Goal: Task Accomplishment & Management: Use online tool/utility

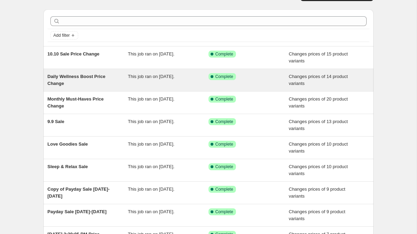
scroll to position [22, 0]
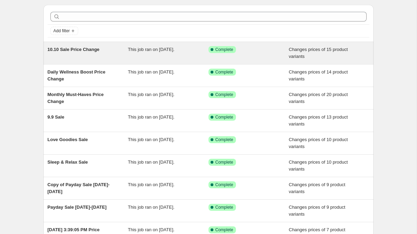
click at [228, 53] on div "Success Complete Complete" at bounding box center [248, 53] width 81 height 14
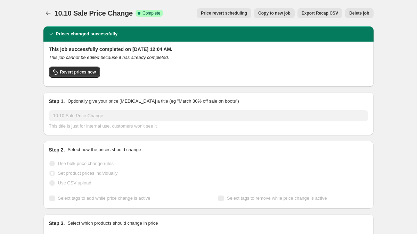
click at [267, 13] on span "Copy to new job" at bounding box center [274, 13] width 32 height 6
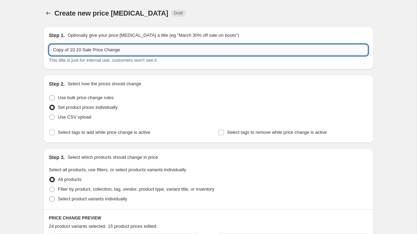
click at [82, 48] on input "Copy of 10.10 Sale Price Change" at bounding box center [208, 49] width 319 height 11
click at [85, 50] on input "Copy of 10.10 Sale Price Change" at bounding box center [208, 49] width 319 height 11
type input "10.10 Deeper Best Seller Flash Sale Price Change"
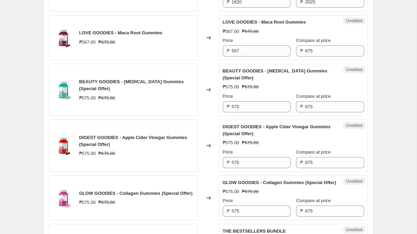
scroll to position [1151, 0]
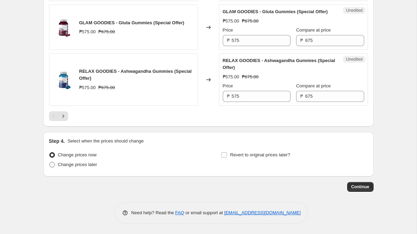
click at [86, 164] on span "Change prices later" at bounding box center [77, 164] width 39 height 5
click at [50, 163] on input "Change prices later" at bounding box center [49, 162] width 0 height 0
radio input "true"
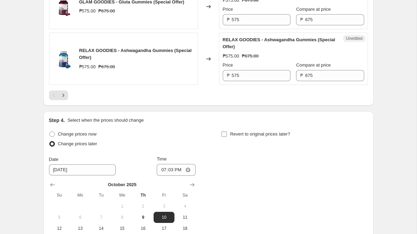
click at [230, 137] on span "Revert to original prices later?" at bounding box center [260, 134] width 60 height 5
click at [227, 137] on input "Revert to original prices later?" at bounding box center [224, 135] width 6 height 6
checkbox input "true"
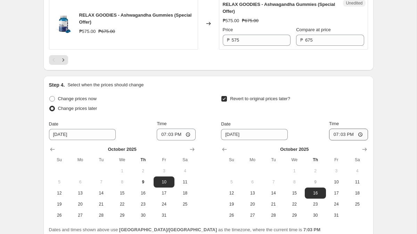
scroll to position [1213, 0]
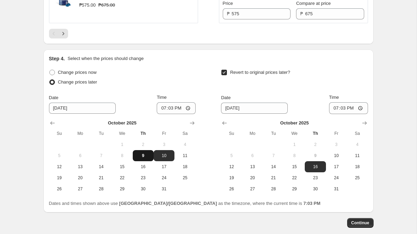
click at [142, 159] on span "9" at bounding box center [142, 156] width 15 height 6
type input "[DATE]"
click at [164, 114] on input "19:03" at bounding box center [176, 108] width 39 height 12
type input "20:00"
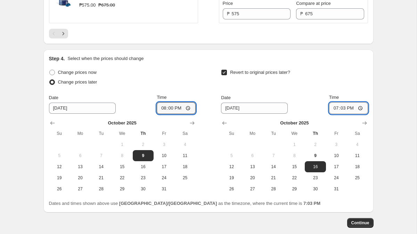
click at [334, 114] on input "19:03" at bounding box center [348, 108] width 39 height 12
type input "22:00"
click at [320, 161] on button "9" at bounding box center [315, 155] width 21 height 11
type input "[DATE]"
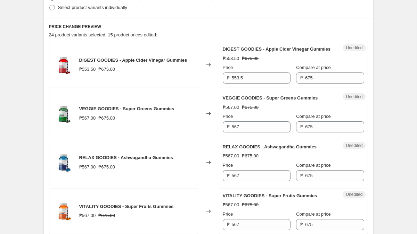
scroll to position [190, 0]
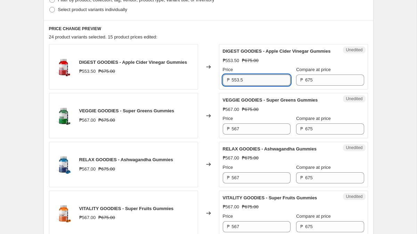
click at [250, 85] on input "553.5" at bounding box center [261, 80] width 59 height 11
type input "540"
click at [244, 133] on input "567" at bounding box center [261, 129] width 59 height 11
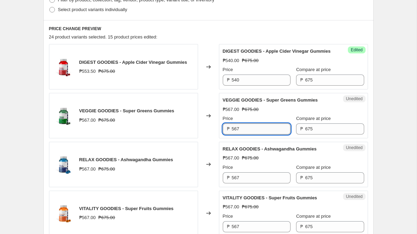
click at [244, 133] on input "567" at bounding box center [261, 129] width 59 height 11
type input "5"
type input "567"
click at [275, 113] on div "₱567.00 ₱675.00" at bounding box center [293, 109] width 141 height 7
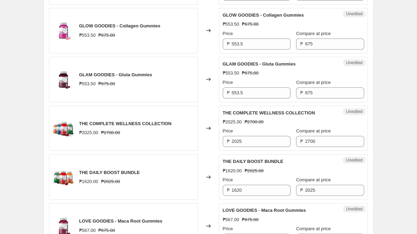
scroll to position [518, 0]
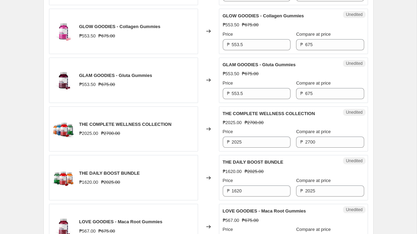
drag, startPoint x: 250, startPoint y: 70, endPoint x: 289, endPoint y: 1, distance: 79.4
click at [250, 67] on span "GLAM GOODIES - Gluta Gummies" at bounding box center [259, 64] width 73 height 5
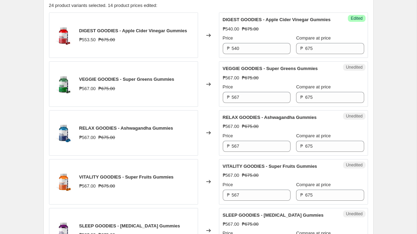
scroll to position [187, 0]
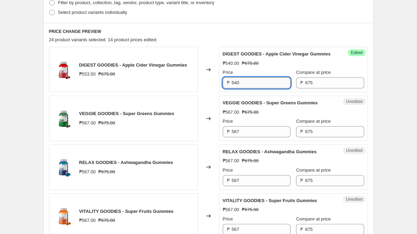
click at [260, 89] on input "540" at bounding box center [261, 82] width 59 height 11
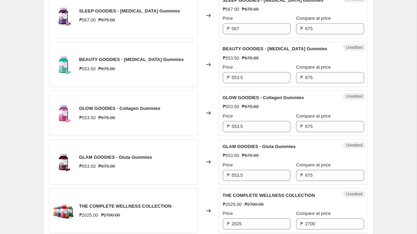
scroll to position [437, 0]
click at [263, 83] on input "553.5" at bounding box center [261, 77] width 59 height 11
paste input "40"
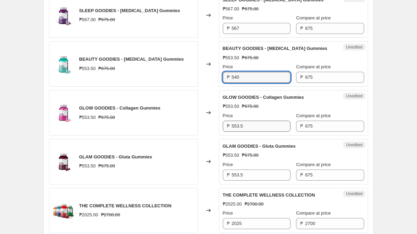
type input "540"
click at [260, 132] on input "553.5" at bounding box center [261, 126] width 59 height 11
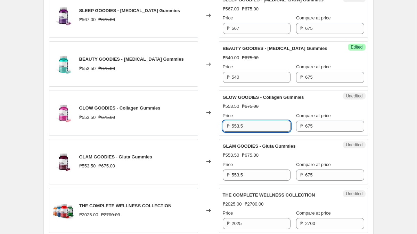
paste input "40"
type input "540"
click at [253, 179] on input "553.5" at bounding box center [261, 175] width 59 height 11
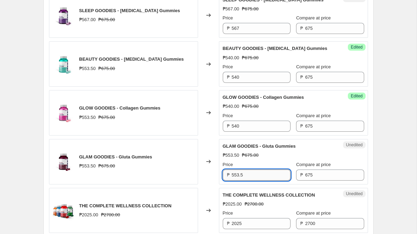
paste input "40"
type input "540"
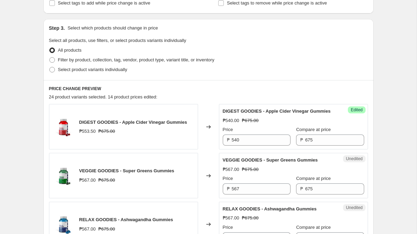
scroll to position [140, 0]
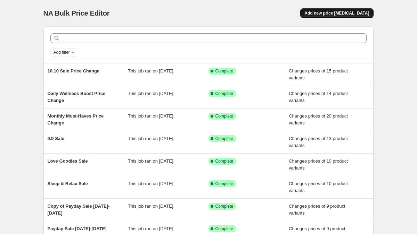
click at [345, 11] on span "Add new price [MEDICAL_DATA]" at bounding box center [336, 13] width 65 height 6
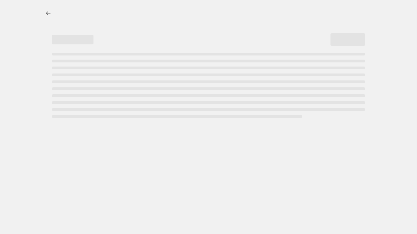
select select "percentage"
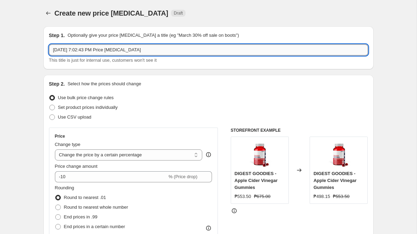
click at [147, 49] on input "[DATE] 7:02:43 PM Price [MEDICAL_DATA]" at bounding box center [208, 49] width 319 height 11
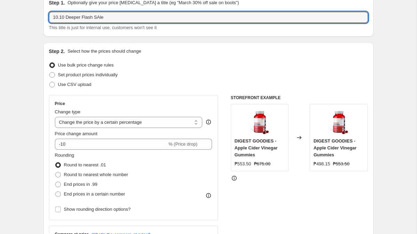
type input "10.10 Deeper Flash SAle"
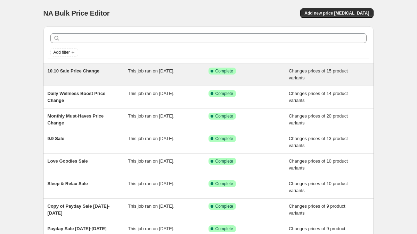
click at [168, 81] on div "This job ran on [DATE]." at bounding box center [168, 75] width 81 height 14
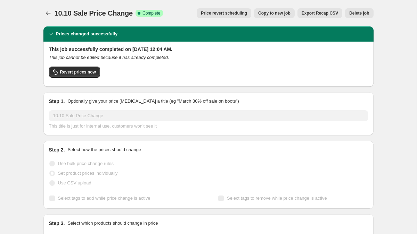
click at [264, 15] on span "Copy to new job" at bounding box center [274, 13] width 32 height 6
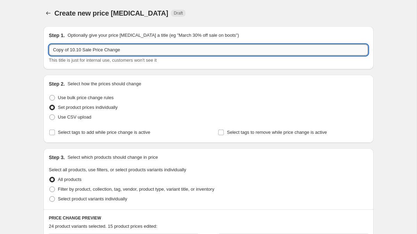
click at [104, 51] on input "Copy of 10.10 Sale Price Change" at bounding box center [208, 49] width 319 height 11
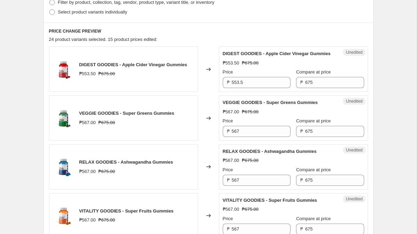
scroll to position [192, 0]
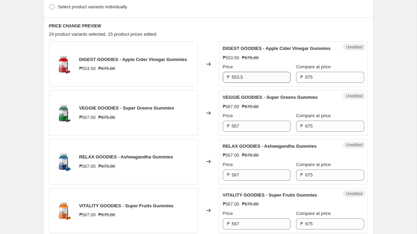
type input "10.10 Best Seller Deeper Flash Sale"
click at [263, 83] on input "553.5" at bounding box center [261, 77] width 59 height 11
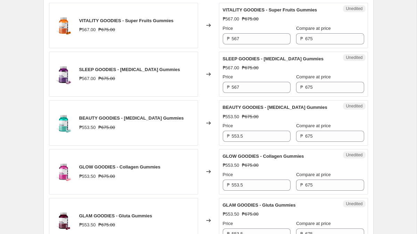
scroll to position [381, 0]
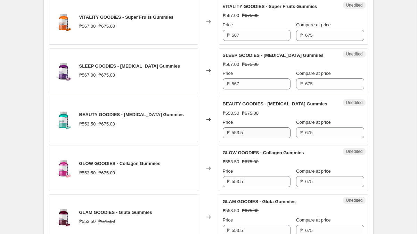
type input "540"
click at [259, 138] on input "553.5" at bounding box center [261, 132] width 59 height 11
paste input "40"
type input "540"
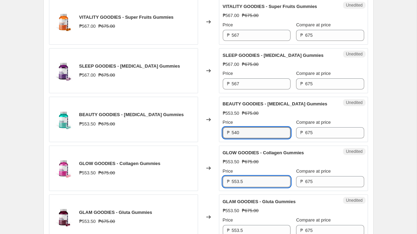
click at [254, 188] on input "553.5" at bounding box center [261, 181] width 59 height 11
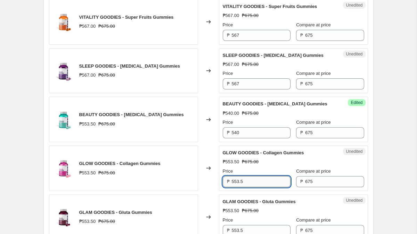
paste input "40"
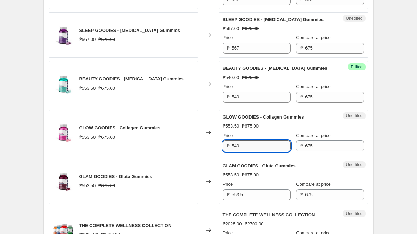
scroll to position [424, 0]
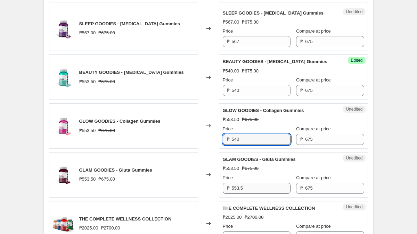
type input "540"
click at [256, 194] on input "553.5" at bounding box center [261, 188] width 59 height 11
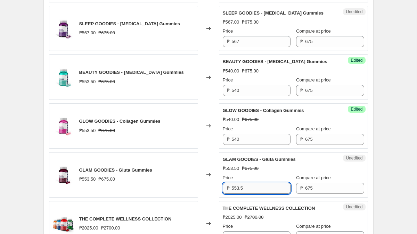
paste input "40"
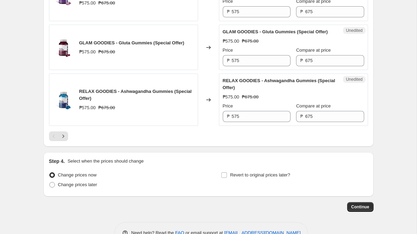
scroll to position [1113, 0]
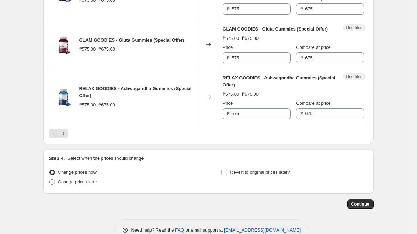
type input "540"
click at [54, 185] on span at bounding box center [52, 183] width 6 height 6
click at [50, 180] on input "Change prices later" at bounding box center [49, 180] width 0 height 0
radio input "true"
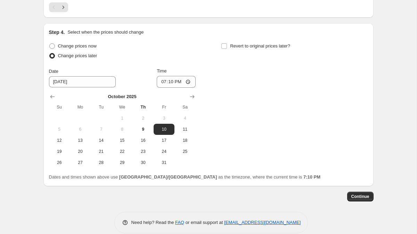
scroll to position [1244, 0]
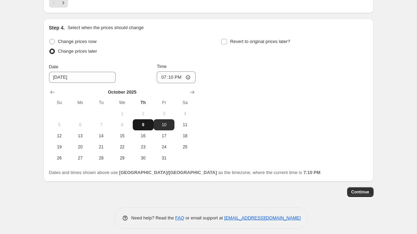
click at [146, 128] on span "9" at bounding box center [142, 125] width 15 height 6
type input "[DATE]"
click at [188, 83] on input "19:10" at bounding box center [176, 78] width 39 height 12
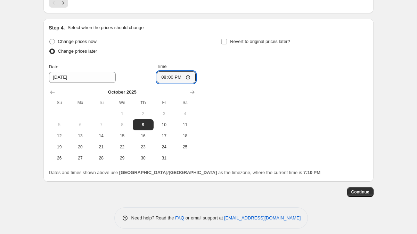
type input "20:00"
click at [242, 93] on div "Change prices now Change prices later Date [DATE] Time 20:00 [DATE] Su Mo Tu We…" at bounding box center [208, 100] width 319 height 127
click at [222, 44] on input "Revert to original prices later?" at bounding box center [224, 42] width 6 height 6
checkbox input "true"
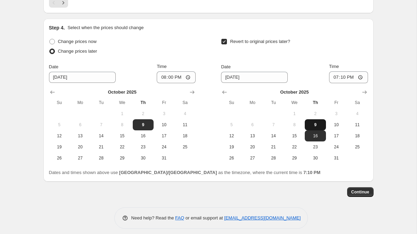
click at [315, 128] on span "9" at bounding box center [314, 125] width 15 height 6
type input "[DATE]"
click at [348, 83] on div "Time 19:10" at bounding box center [348, 73] width 39 height 20
click at [348, 83] on input "19:10" at bounding box center [348, 78] width 39 height 12
click at [331, 83] on input "19:10" at bounding box center [348, 78] width 39 height 12
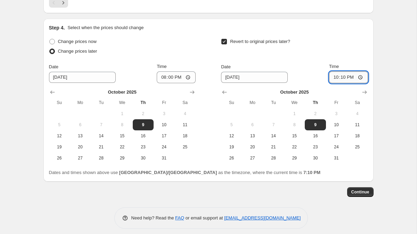
type input "22:00"
click at [372, 135] on div "Step 4. Select when the prices should change Change prices now Change prices la…" at bounding box center [208, 100] width 330 height 163
click at [360, 197] on button "Continue" at bounding box center [360, 193] width 26 height 10
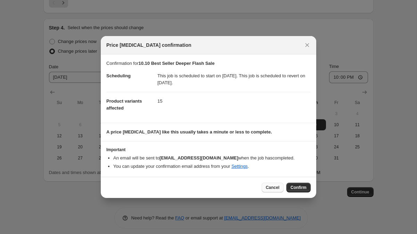
click at [274, 189] on span "Cancel" at bounding box center [273, 188] width 14 height 6
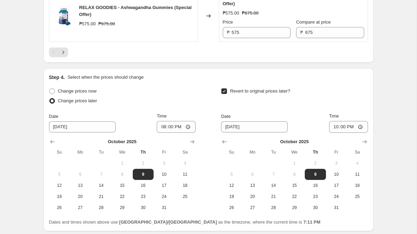
scroll to position [1270, 0]
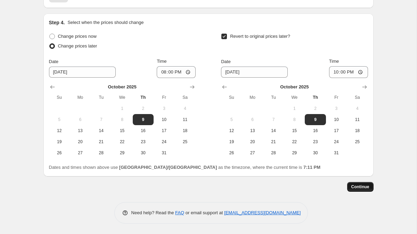
click at [355, 187] on span "Continue" at bounding box center [360, 187] width 18 height 6
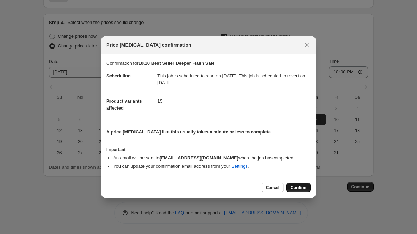
click at [302, 184] on button "Confirm" at bounding box center [298, 188] width 24 height 10
